Goal: Information Seeking & Learning: Learn about a topic

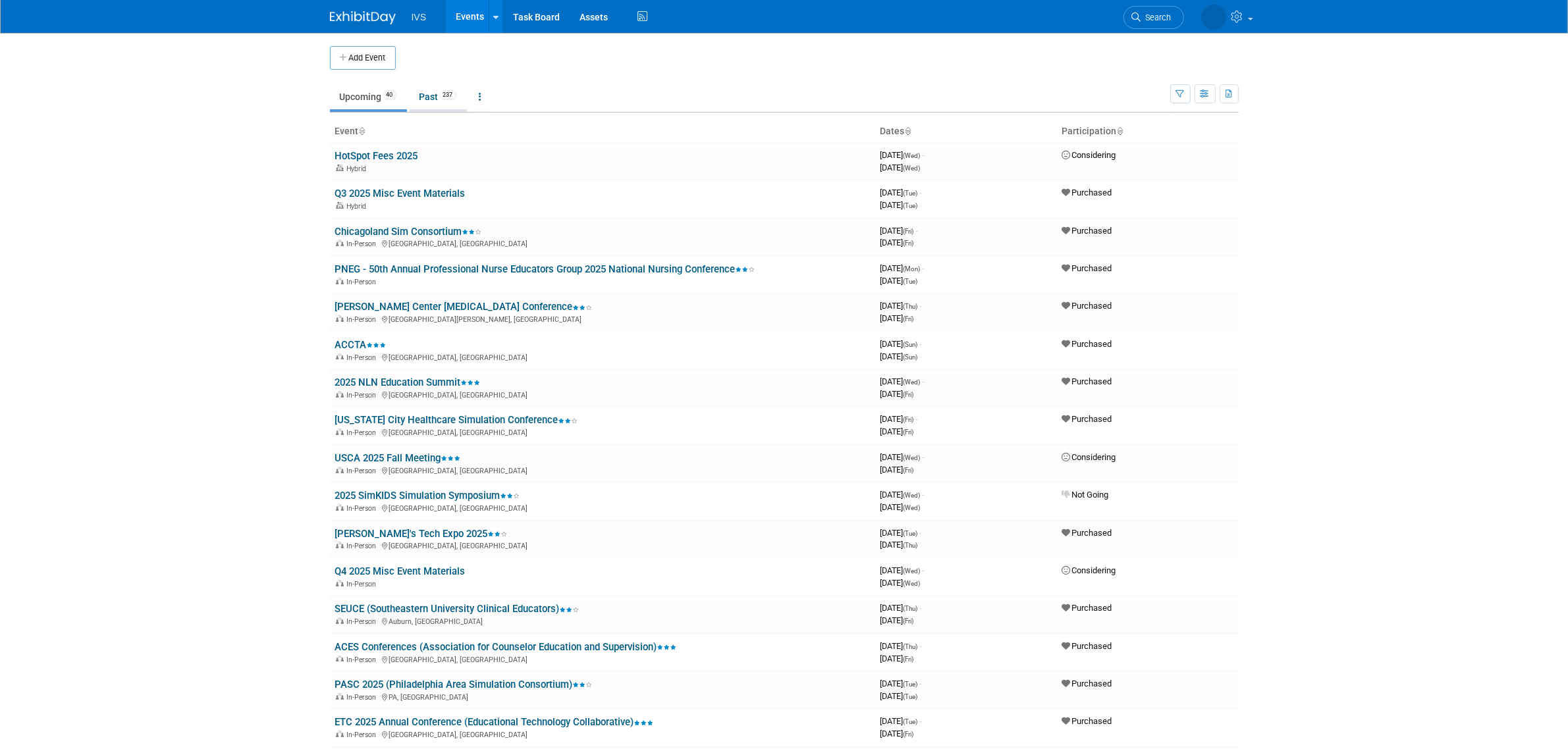
click at [443, 95] on span "237" at bounding box center [448, 95] width 18 height 10
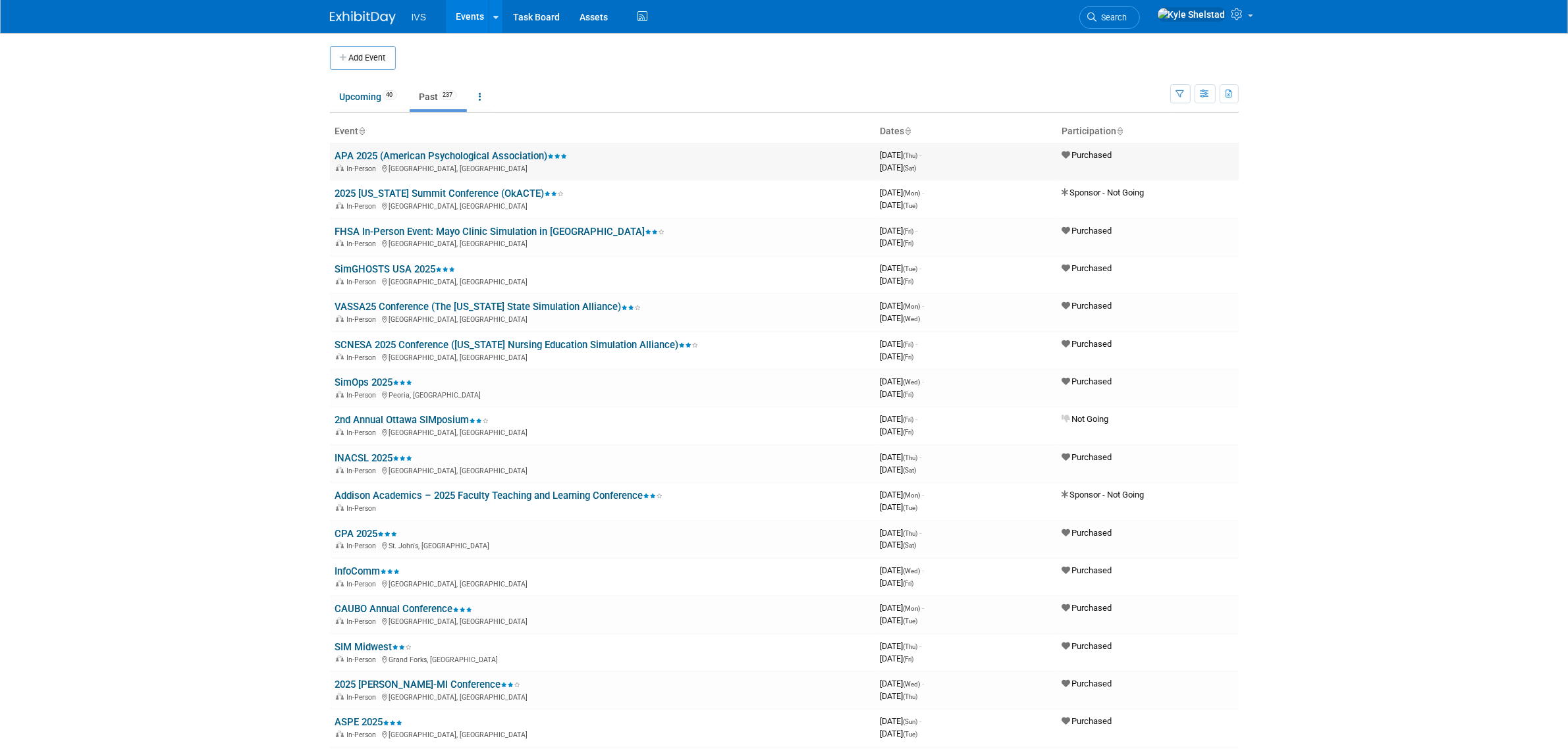
click at [433, 156] on link "APA 2025 (American Psychological Association)" at bounding box center [451, 156] width 233 height 12
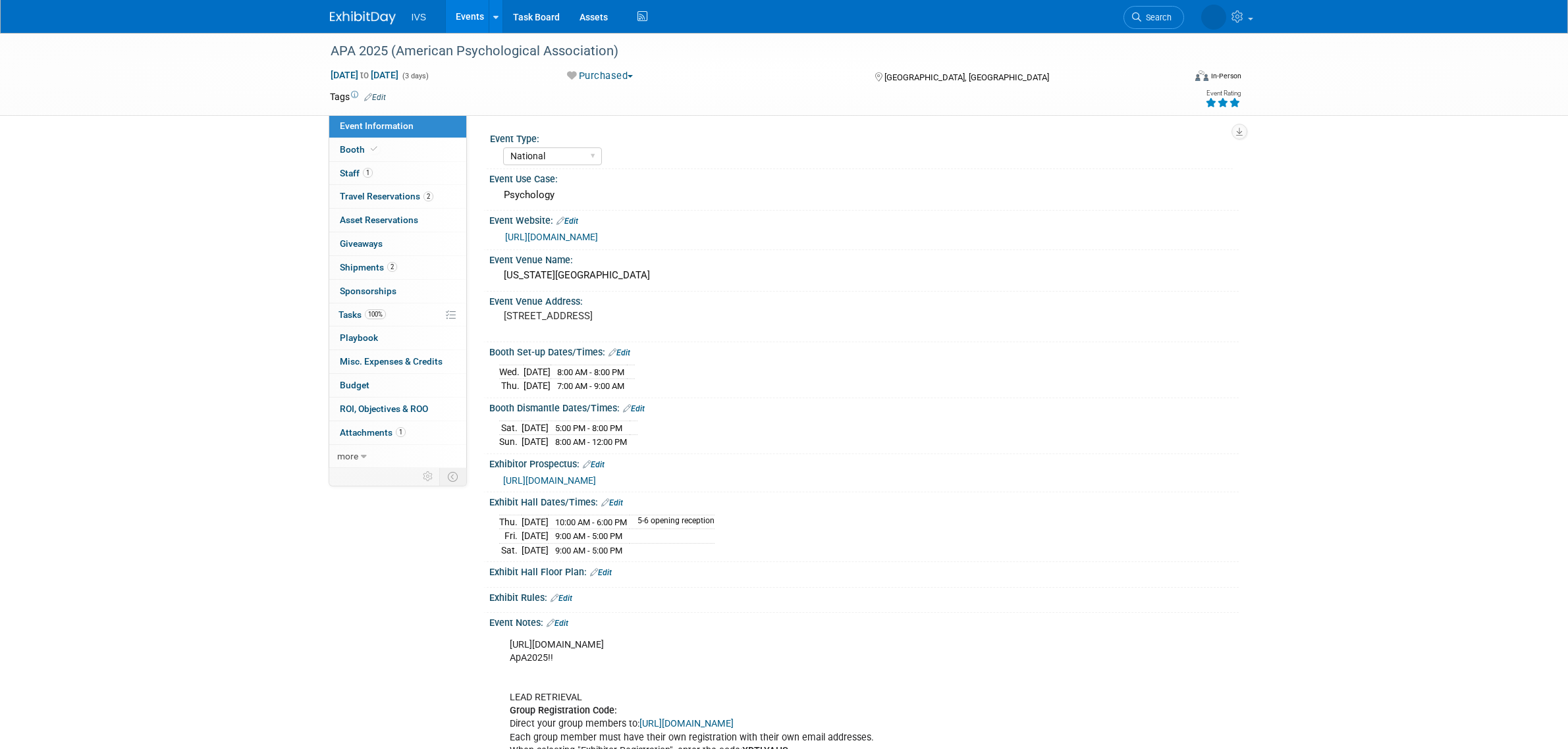
select select "National"
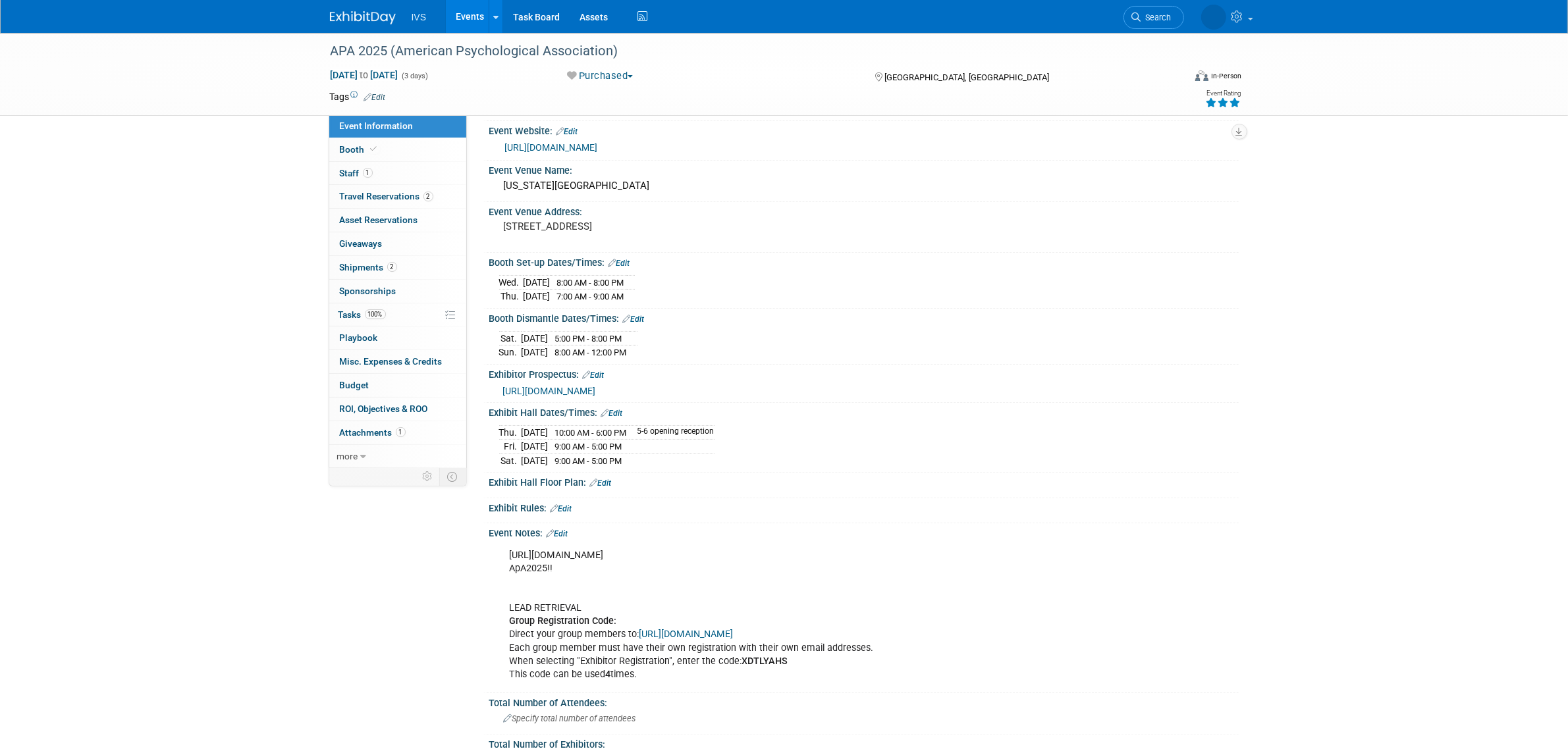
scroll to position [164, 0]
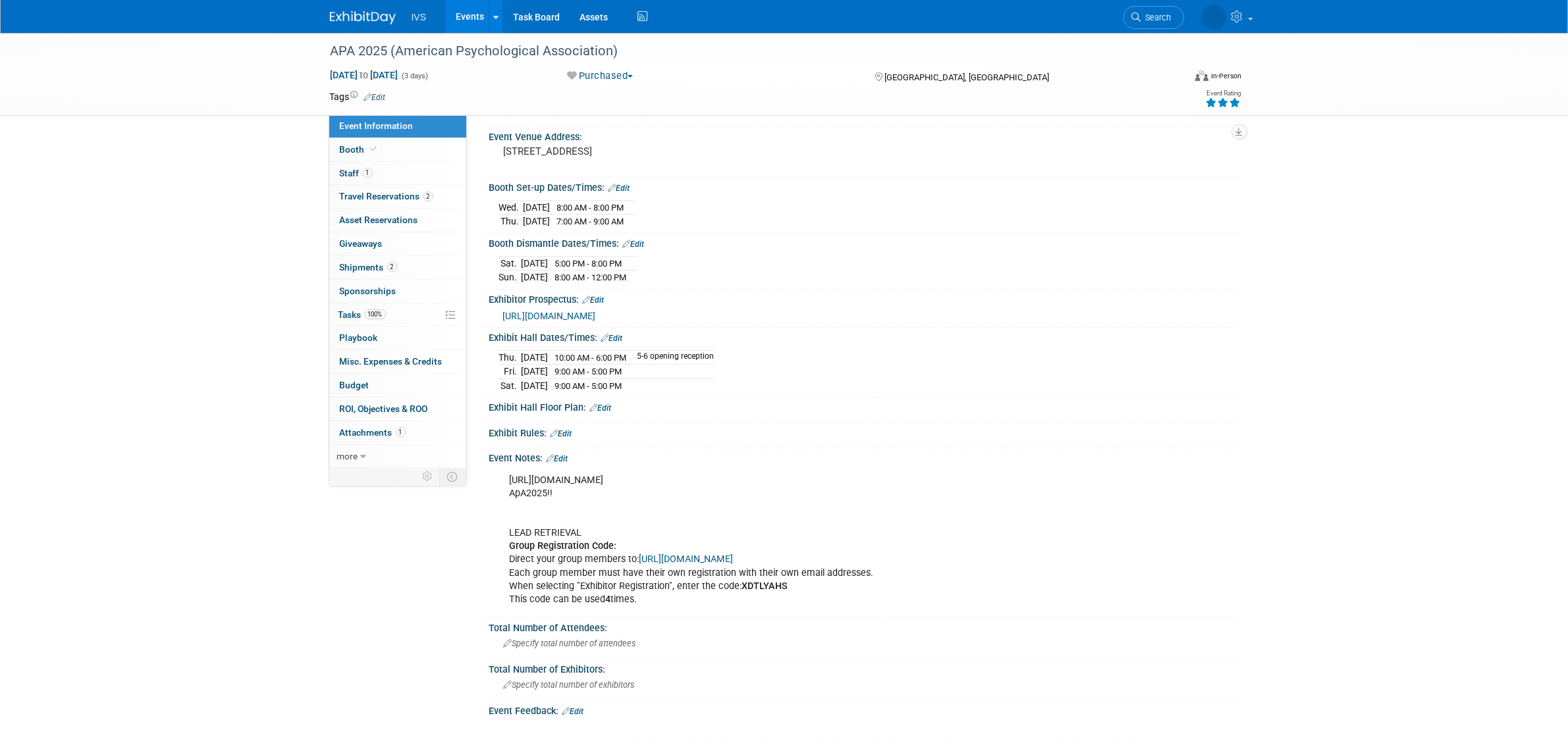
drag, startPoint x: 668, startPoint y: 469, endPoint x: 496, endPoint y: 479, distance: 172.3
click at [496, 479] on div "https://www.fernoneview.com/booth_teams/398095/dashboard ApA2025!! LEAD RETRIEV…" at bounding box center [864, 539] width 749 height 150
copy div "https://www.fernoneview.com/booth_teams/398095/dashboard"
click at [429, 198] on span "2" at bounding box center [428, 197] width 10 height 10
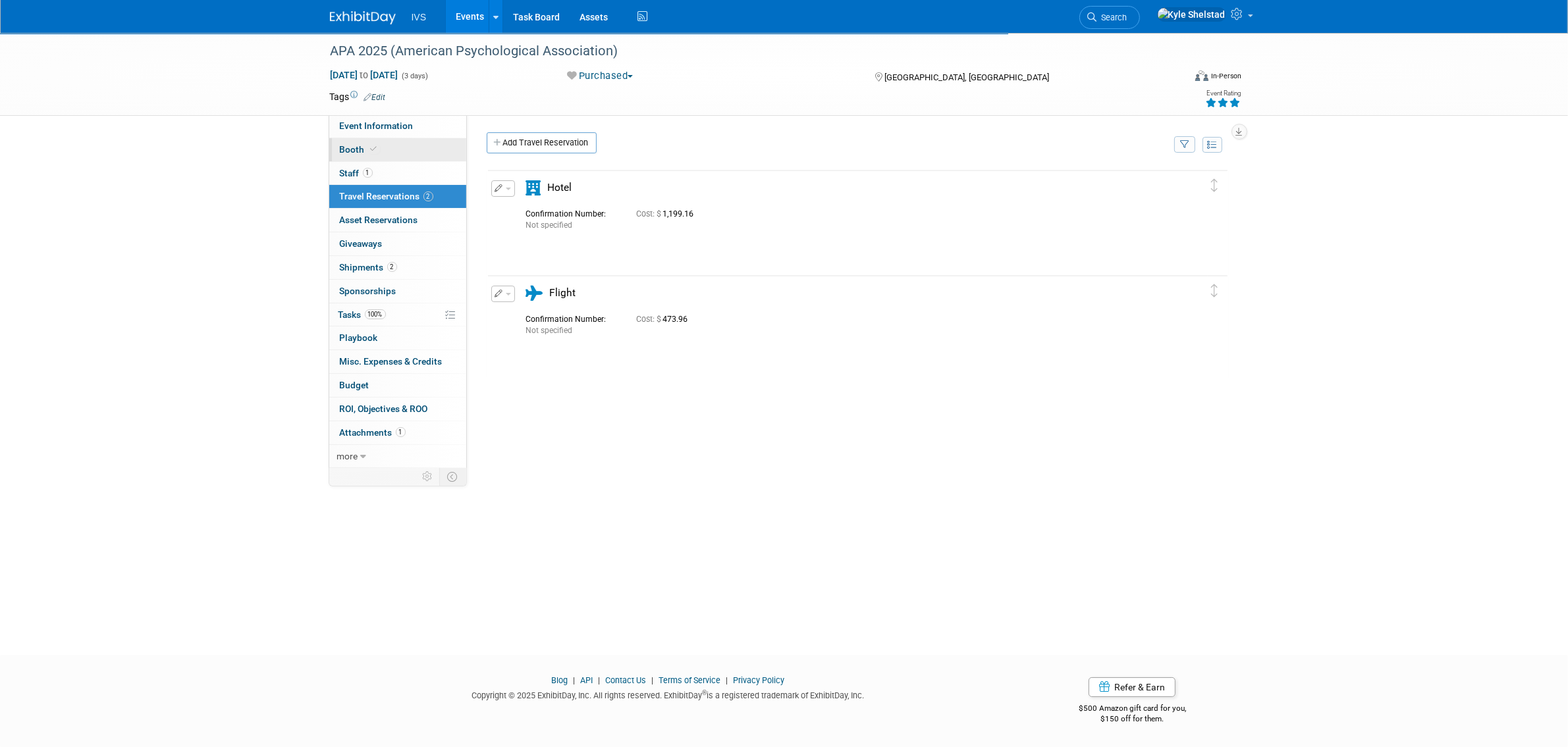
click at [405, 143] on link "Booth" at bounding box center [398, 150] width 137 height 23
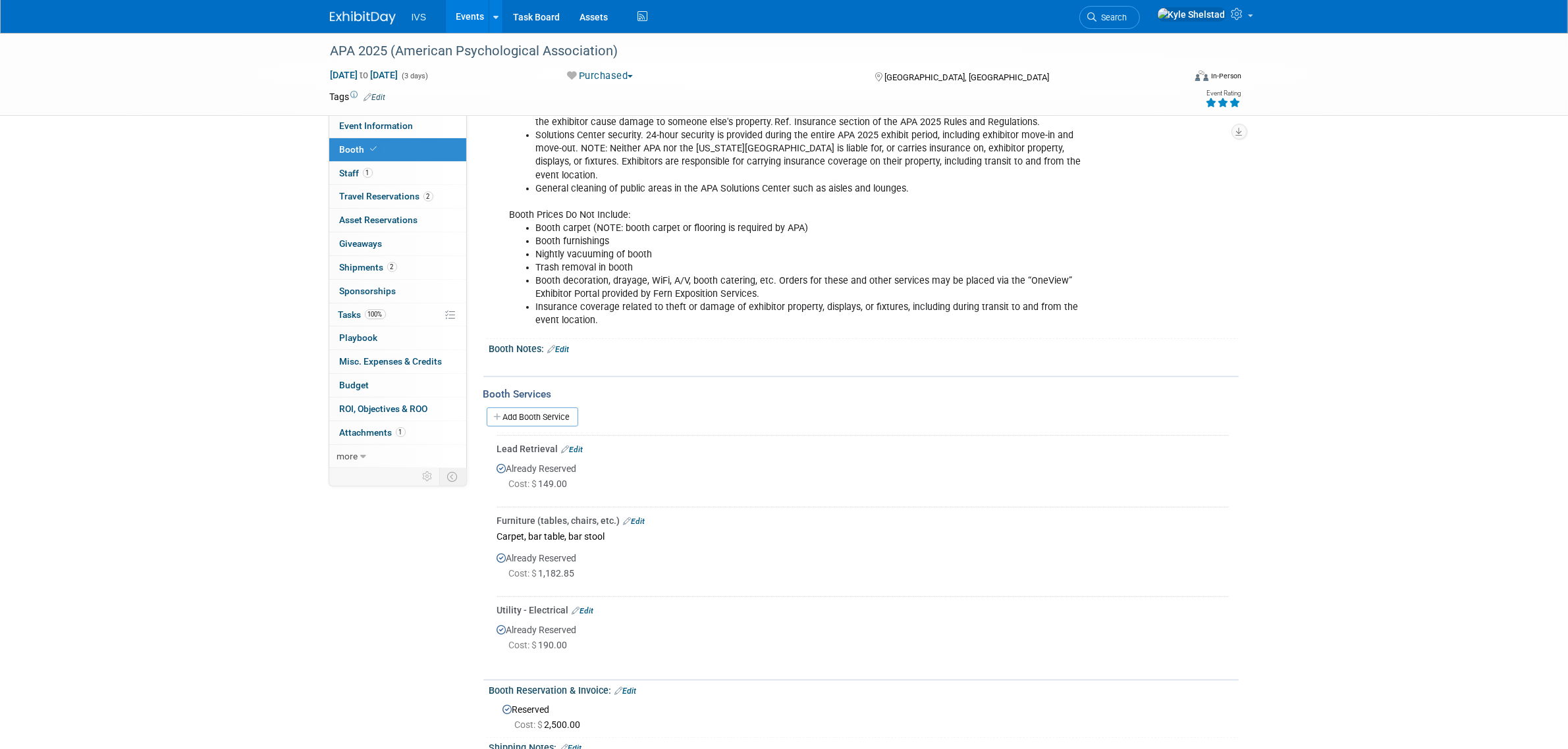
scroll to position [329, 0]
